Goal: Transaction & Acquisition: Purchase product/service

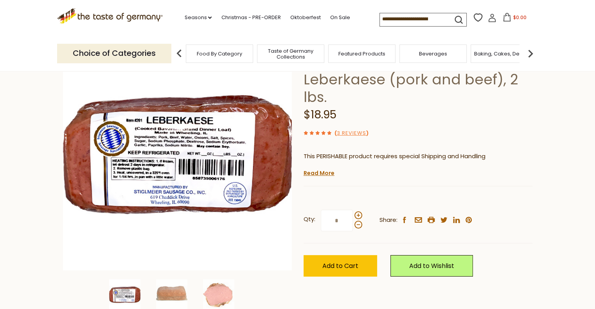
scroll to position [69, 0]
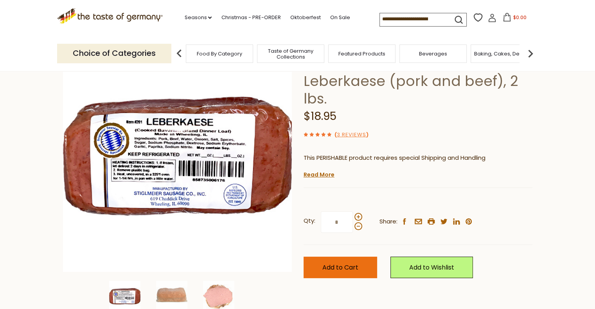
click at [346, 265] on span "Add to Cart" at bounding box center [340, 267] width 36 height 9
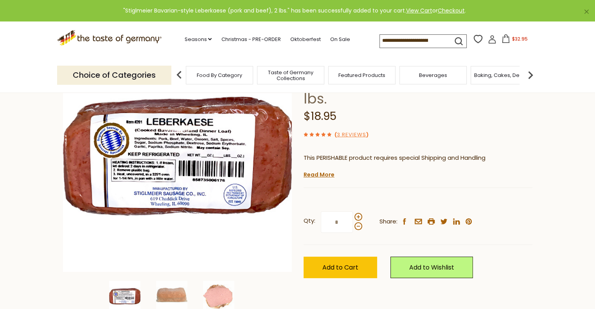
click at [502, 40] on icon at bounding box center [505, 38] width 9 height 9
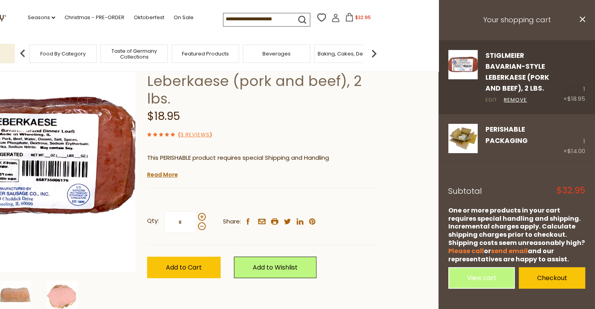
click at [491, 96] on link "Edit" at bounding box center [491, 100] width 12 height 8
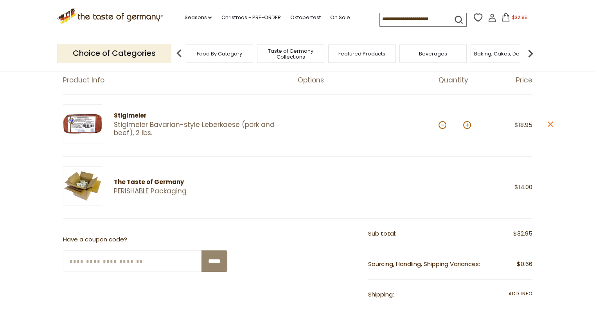
scroll to position [83, 0]
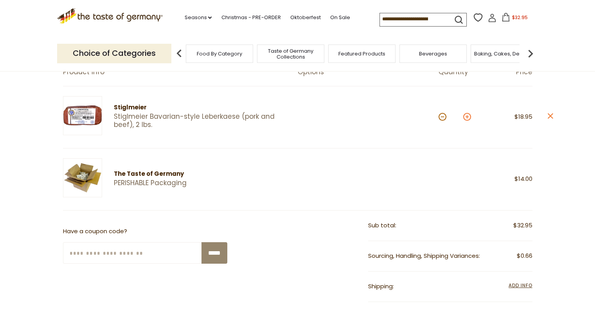
click at [466, 114] on button at bounding box center [467, 117] width 8 height 8
type input "*"
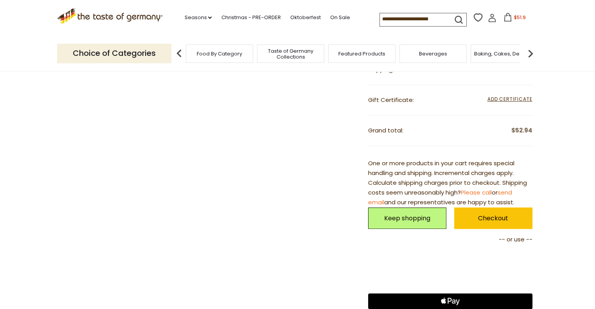
scroll to position [297, 0]
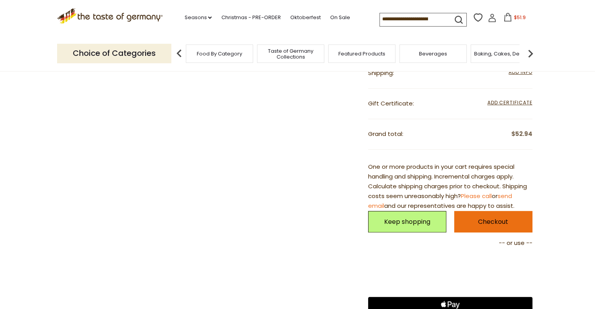
click at [477, 221] on link "Checkout" at bounding box center [493, 222] width 78 height 22
